Goal: Task Accomplishment & Management: Use online tool/utility

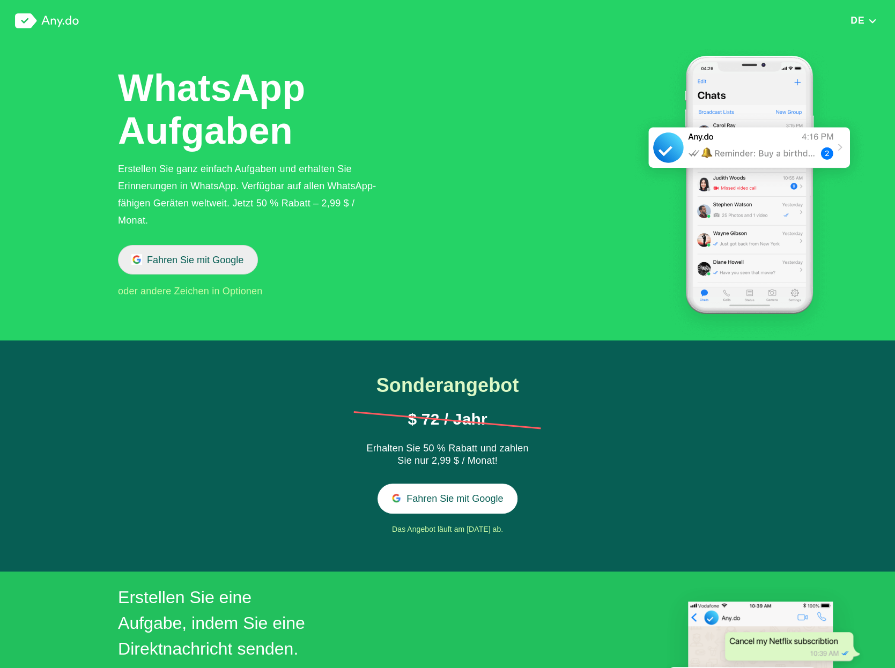
click at [203, 252] on button "Fahren Sie mit Google" at bounding box center [188, 259] width 140 height 29
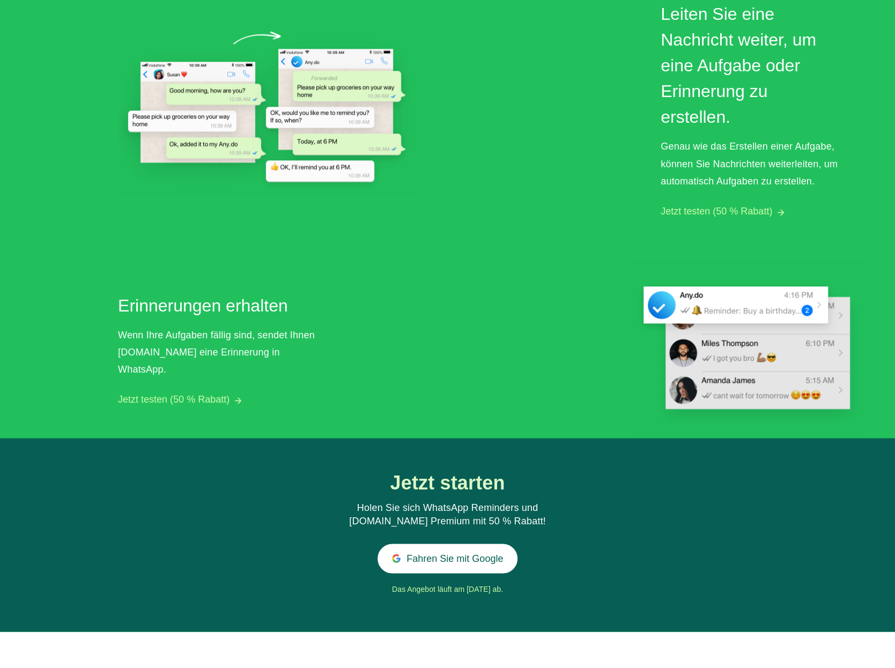
scroll to position [869, 0]
